Goal: Ask a question

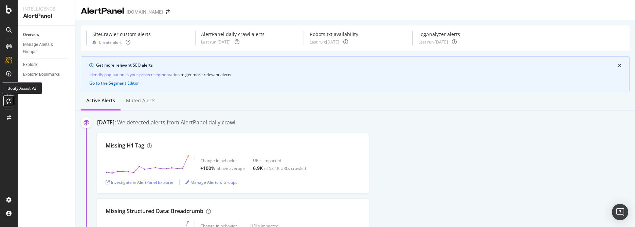
click at [10, 101] on icon at bounding box center [8, 100] width 5 height 5
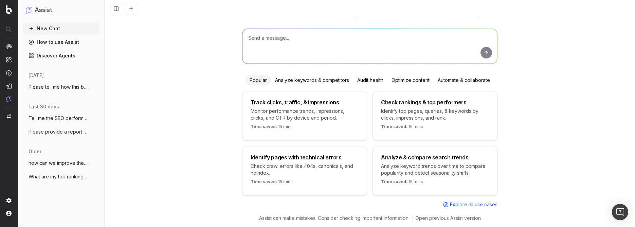
scroll to position [37, 0]
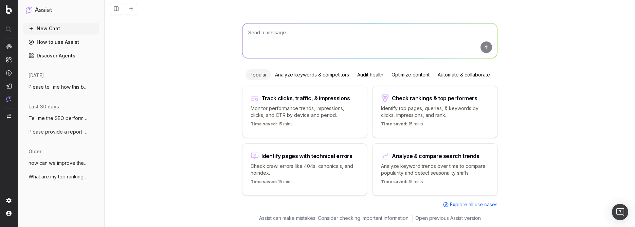
click at [384, 32] on textarea at bounding box center [370, 40] width 255 height 35
type textarea "P"
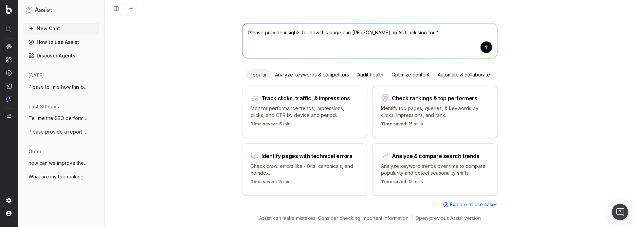
paste textarea "[URL][DOMAIN_NAME][PERSON_NAME]"
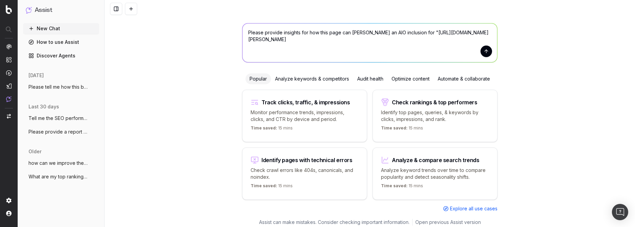
scroll to position [41, 0]
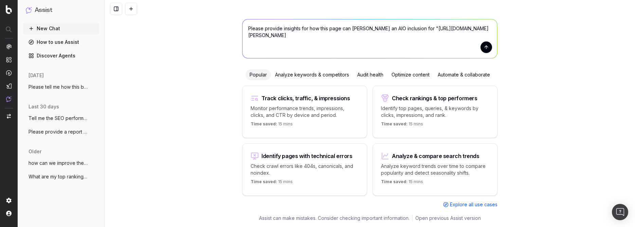
click at [247, 35] on textarea "Please provide insights for how this page can [PERSON_NAME] an AIO inclusion fo…" at bounding box center [370, 38] width 255 height 39
click at [445, 23] on textarea "Please provide insights for how this page can [PERSON_NAME] an AIO inclusion fo…" at bounding box center [370, 38] width 255 height 39
paste textarea "sulfhydryl"
click at [325, 28] on textarea "Please provide insights for how this page can [PERSON_NAME] an AIO inclusion fo…" at bounding box center [370, 38] width 255 height 39
type textarea "Please provide insights for how the page below can [PERSON_NAME] an AIO inclusi…"
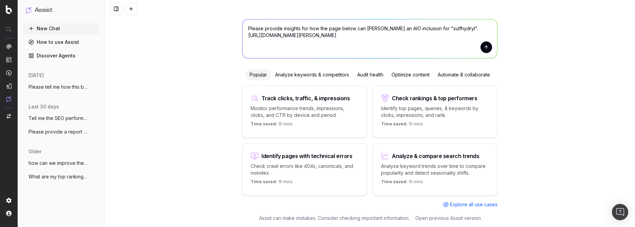
click at [484, 47] on button "submit" at bounding box center [487, 47] width 12 height 12
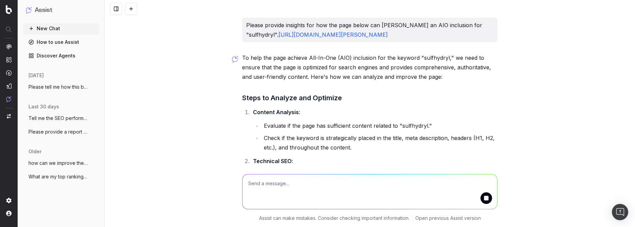
scroll to position [75, 0]
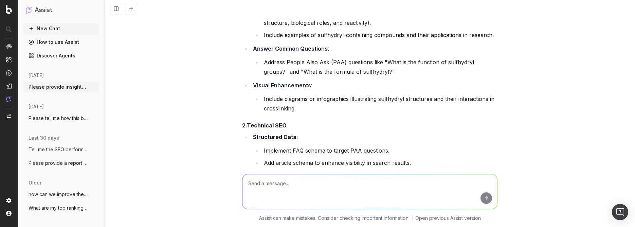
scroll to position [860, 0]
